Goal: Check status: Check status

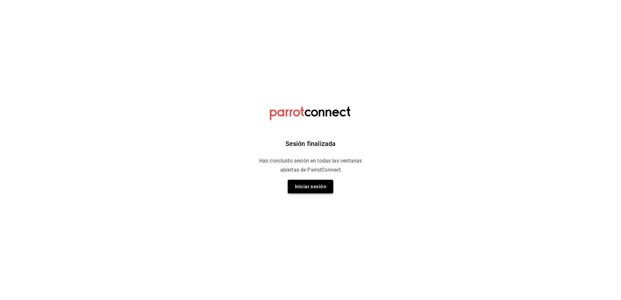
click at [321, 187] on button "Iniciar sesión" at bounding box center [311, 187] width 46 height 14
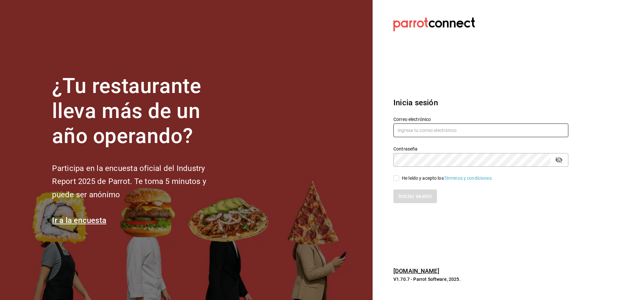
type input "[PERSON_NAME][EMAIL_ADDRESS][PERSON_NAME][DOMAIN_NAME]"
click at [394, 179] on input "He leído y acepto los Términos y condiciones." at bounding box center [396, 178] width 6 height 6
checkbox input "true"
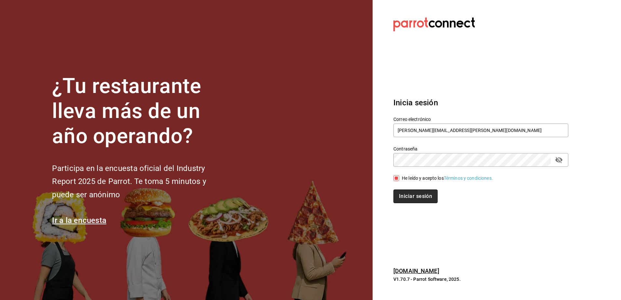
click at [403, 196] on button "Iniciar sesión" at bounding box center [415, 197] width 44 height 14
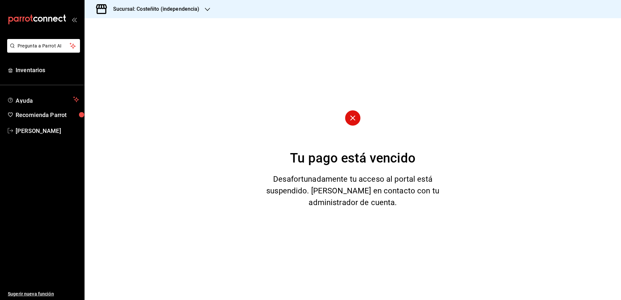
click at [170, 10] on h3 "Sucursal: Costeñito (independencia)" at bounding box center [154, 9] width 92 height 8
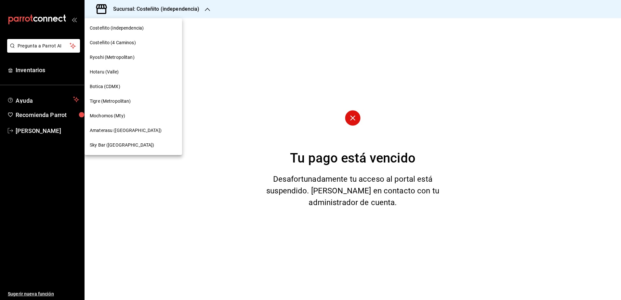
click at [114, 115] on span "Mochomos (Mty)" at bounding box center [107, 115] width 35 height 7
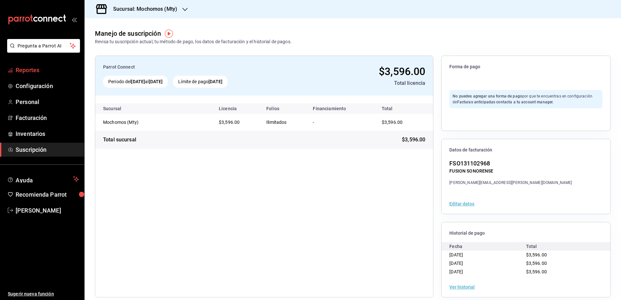
click at [48, 70] on span "Reportes" at bounding box center [47, 70] width 63 height 9
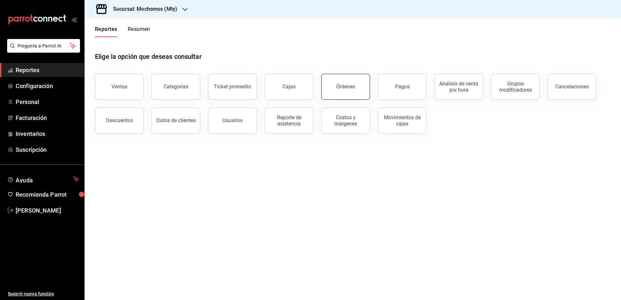
click at [346, 90] on button "Órdenes" at bounding box center [345, 87] width 49 height 26
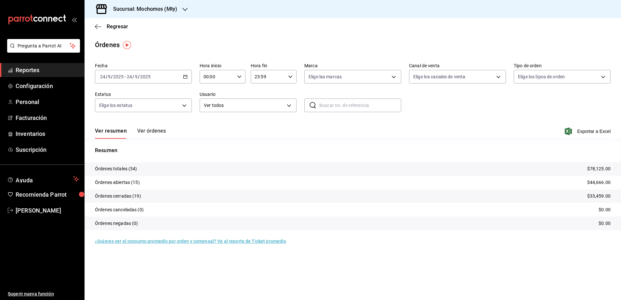
click at [188, 75] on div "2025-09-24 24 / 9 / 2025 - 2025-09-24 24 / 9 / 2025" at bounding box center [143, 77] width 97 height 14
click at [131, 169] on span "Rango de fechas" at bounding box center [125, 169] width 50 height 7
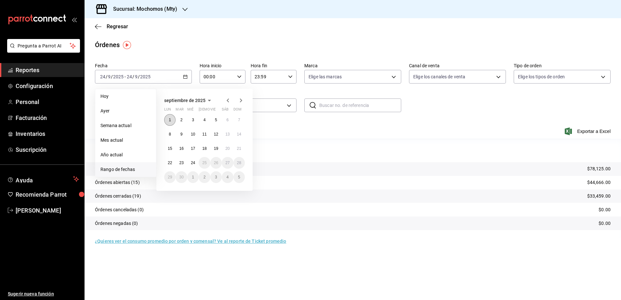
click at [173, 114] on button "1" at bounding box center [169, 120] width 11 height 12
click at [235, 117] on button "7" at bounding box center [238, 120] width 11 height 12
